Goal: Find specific page/section: Find specific page/section

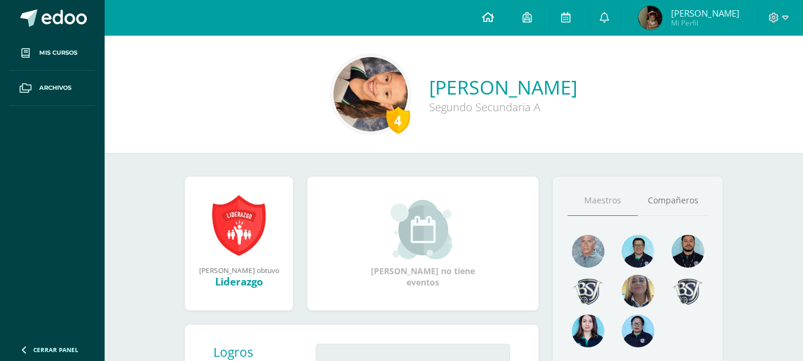
click at [508, 26] on link at bounding box center [488, 18] width 40 height 36
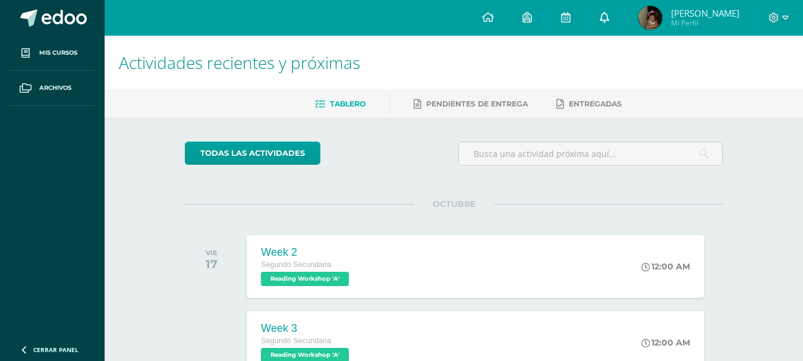
click at [624, 18] on link at bounding box center [605, 18] width 38 height 36
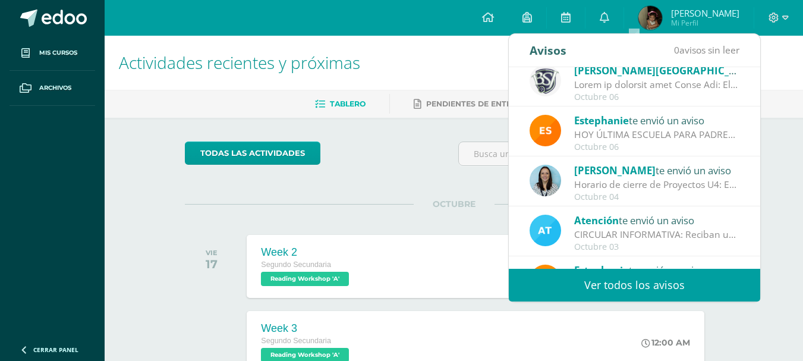
scroll to position [112, 0]
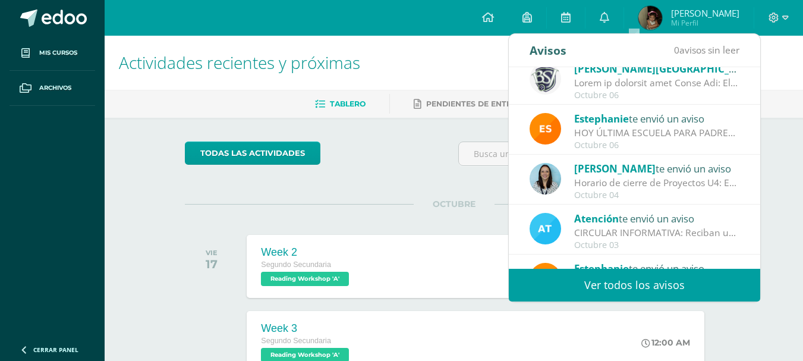
click at [646, 195] on div "Octubre 04" at bounding box center [656, 195] width 165 height 10
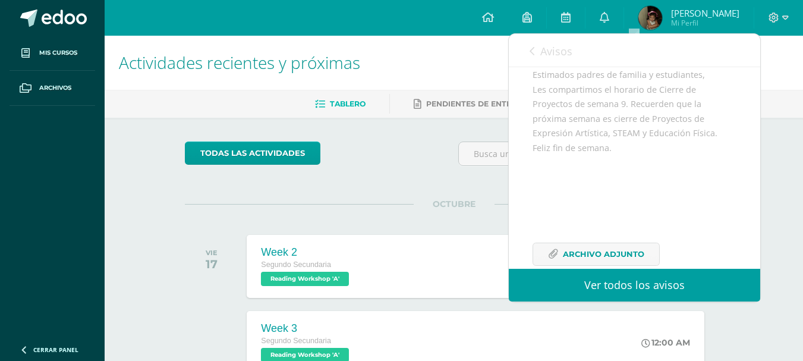
scroll to position [197, 0]
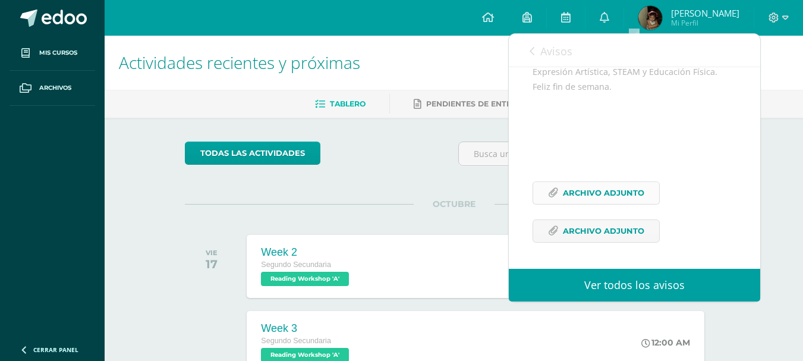
click at [605, 199] on span "Archivo Adjunto" at bounding box center [603, 193] width 81 height 22
